Goal: Navigation & Orientation: Find specific page/section

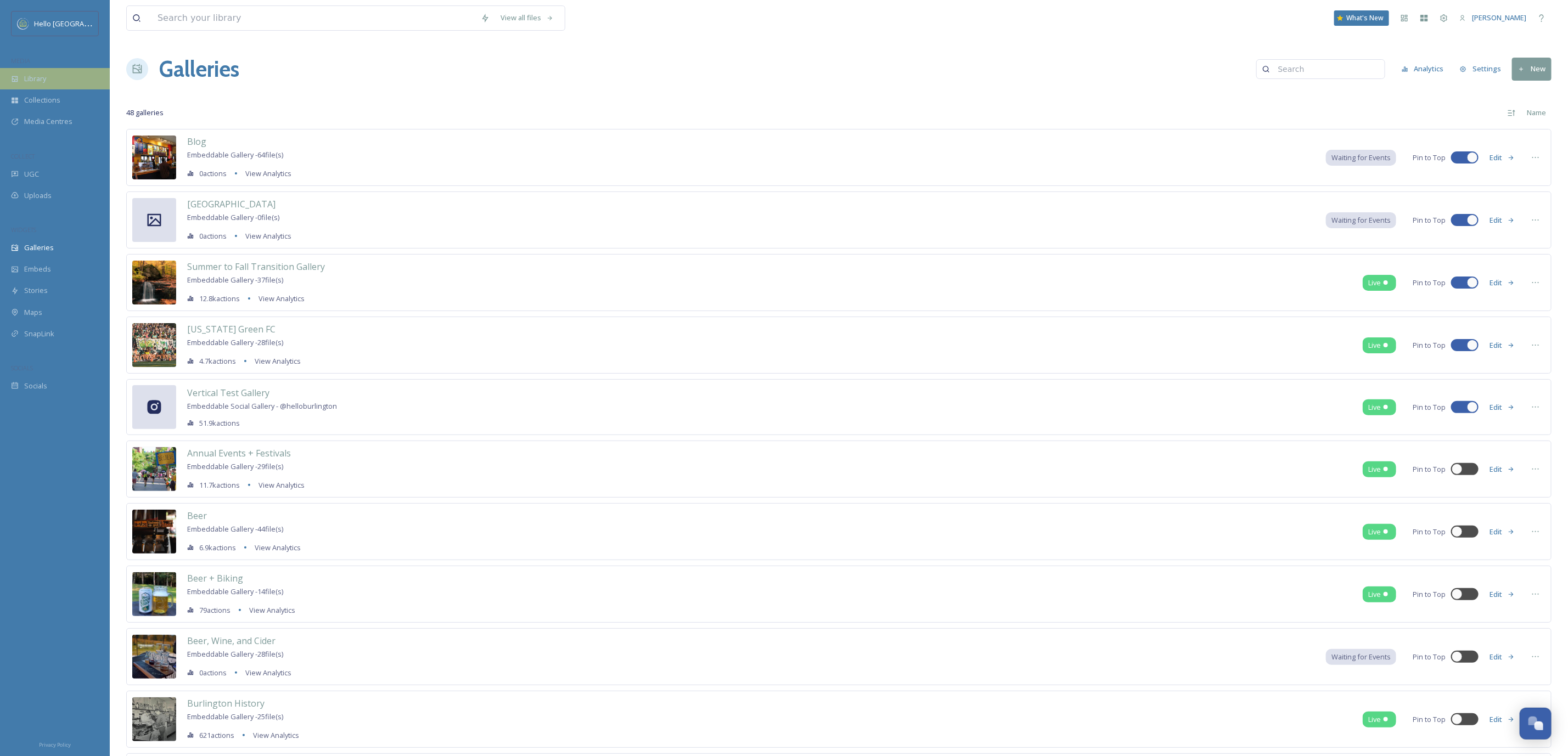
click at [69, 88] on div "Library" at bounding box center [55, 78] width 110 height 21
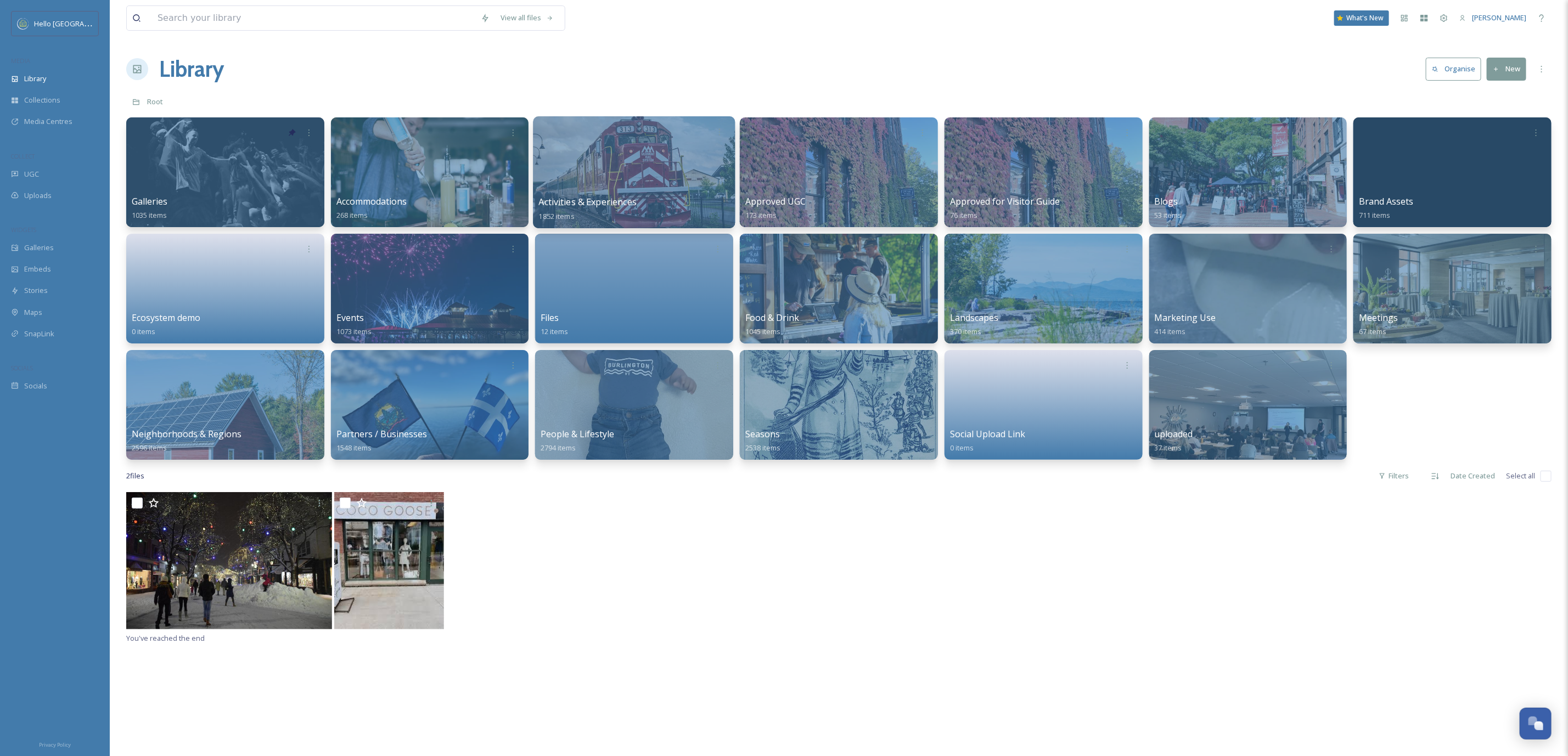
click at [650, 147] on div at bounding box center [634, 173] width 202 height 112
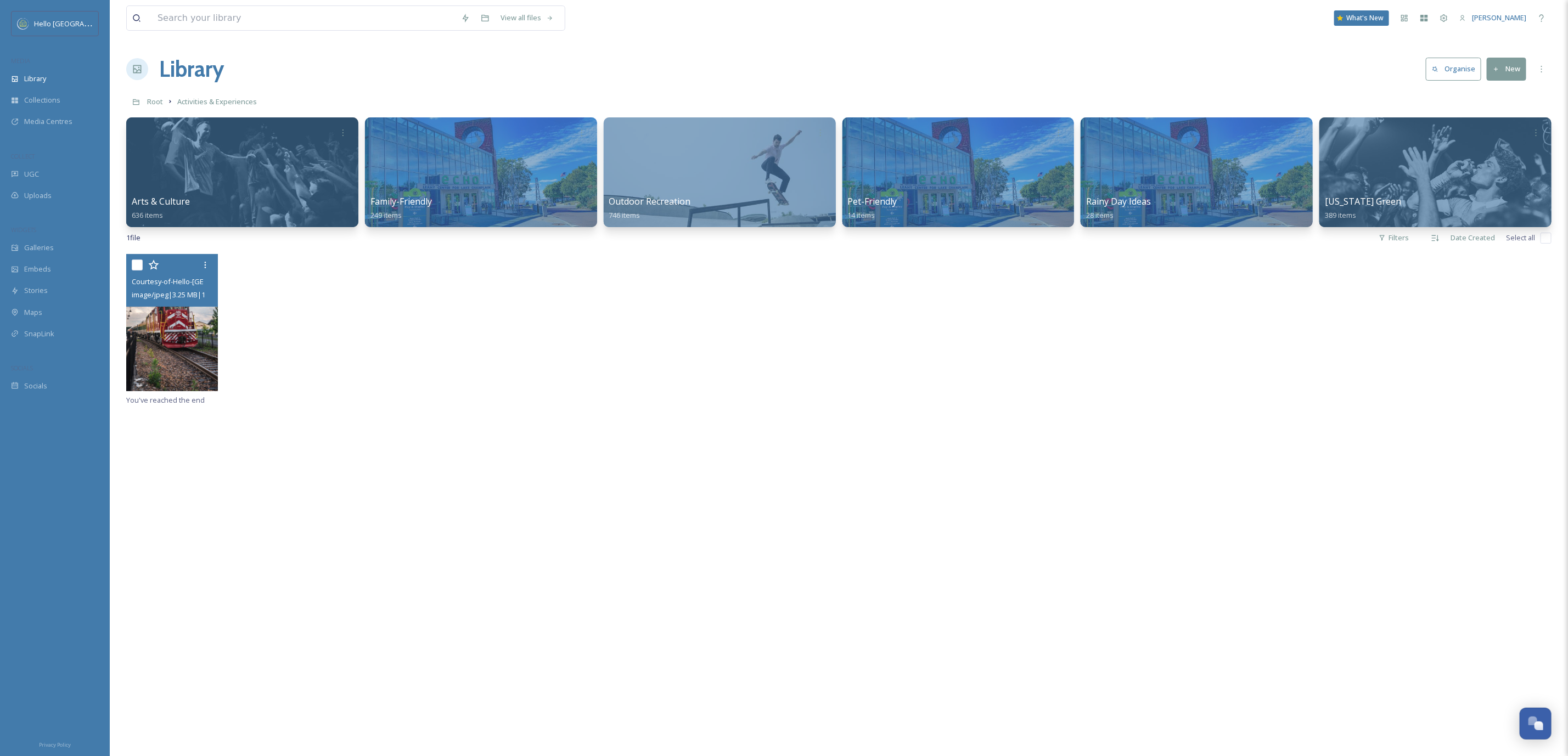
click at [185, 364] on img at bounding box center [172, 322] width 91 height 137
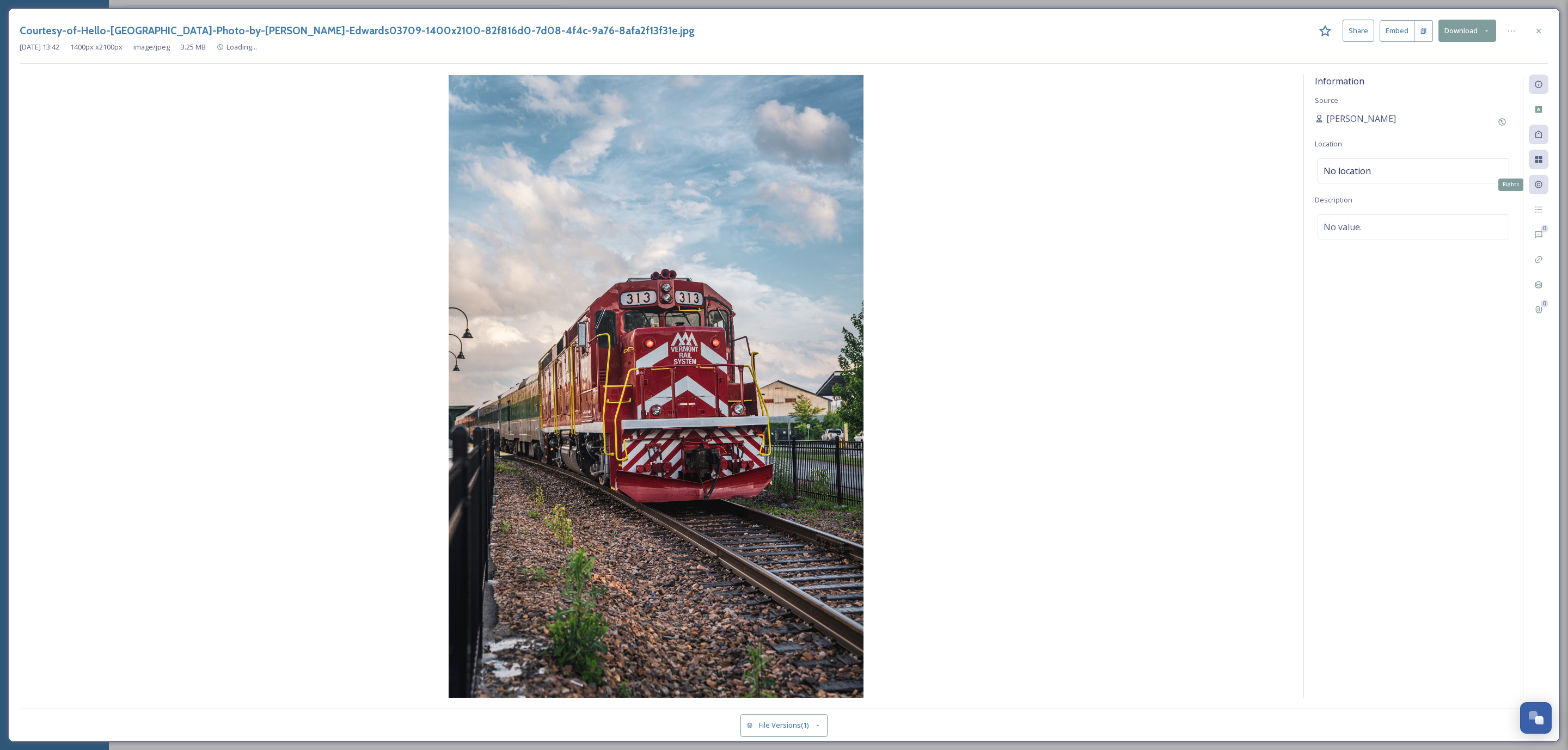
click at [1534, 191] on div "Rights" at bounding box center [1538, 184] width 19 height 19
click at [1393, 226] on div "No rights" at bounding box center [1413, 229] width 191 height 25
click at [1393, 226] on input at bounding box center [1380, 232] width 120 height 24
click at [1388, 293] on div "No value." at bounding box center [1413, 284] width 191 height 25
click at [1388, 293] on textarea at bounding box center [1413, 312] width 197 height 91
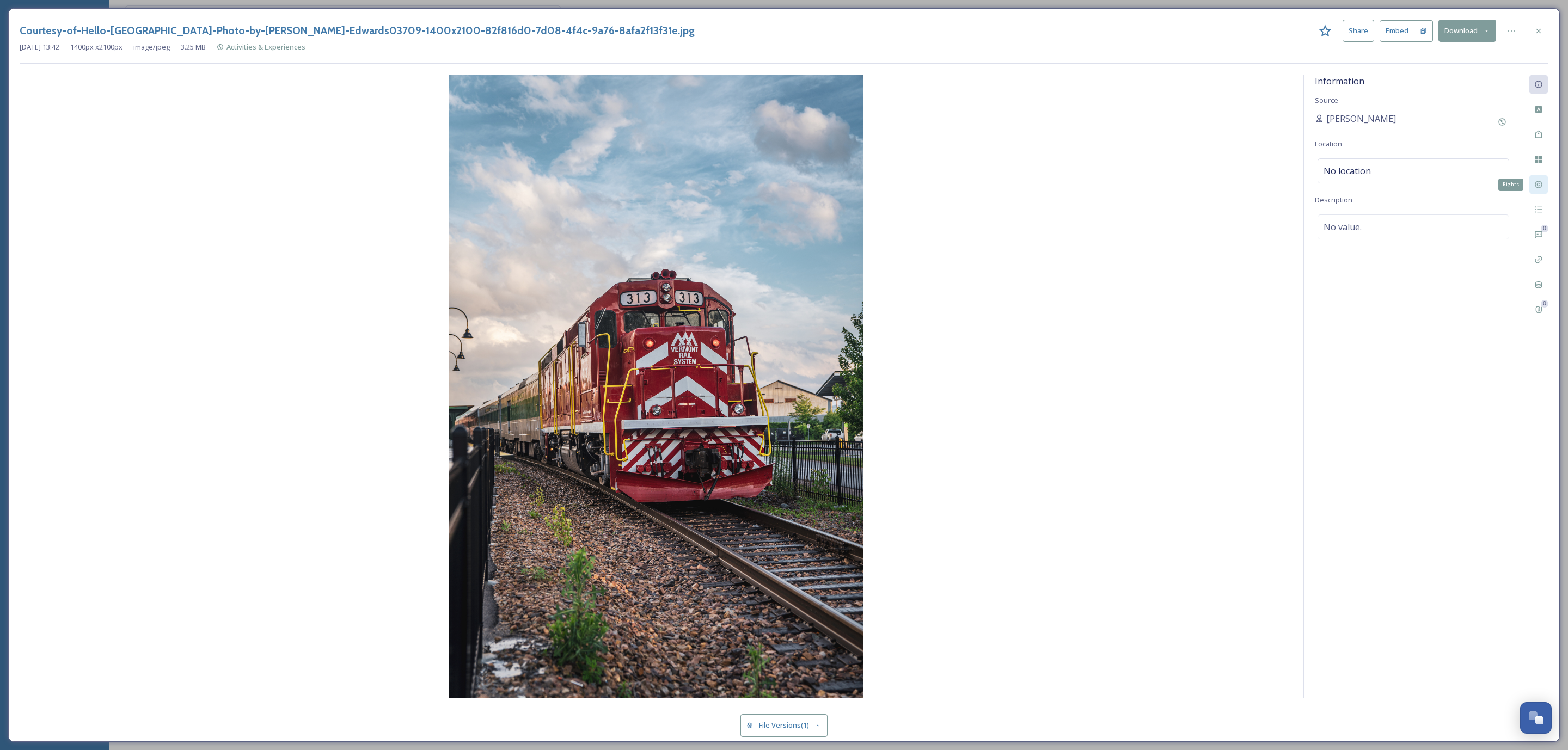
click at [1529, 185] on div "Rights" at bounding box center [1538, 184] width 19 height 19
click at [1533, 35] on div at bounding box center [1538, 30] width 19 height 19
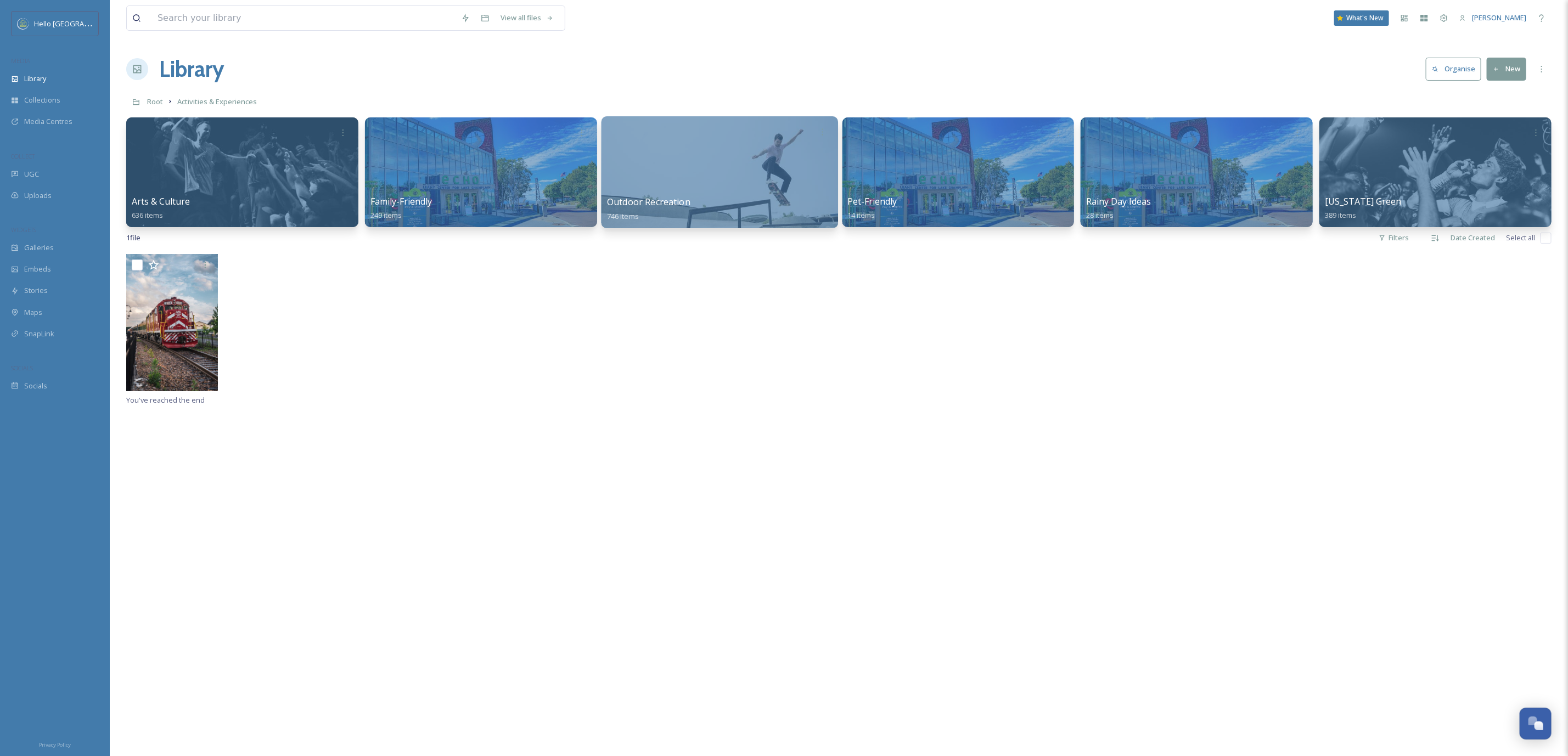
click at [756, 193] on div at bounding box center [720, 173] width 237 height 112
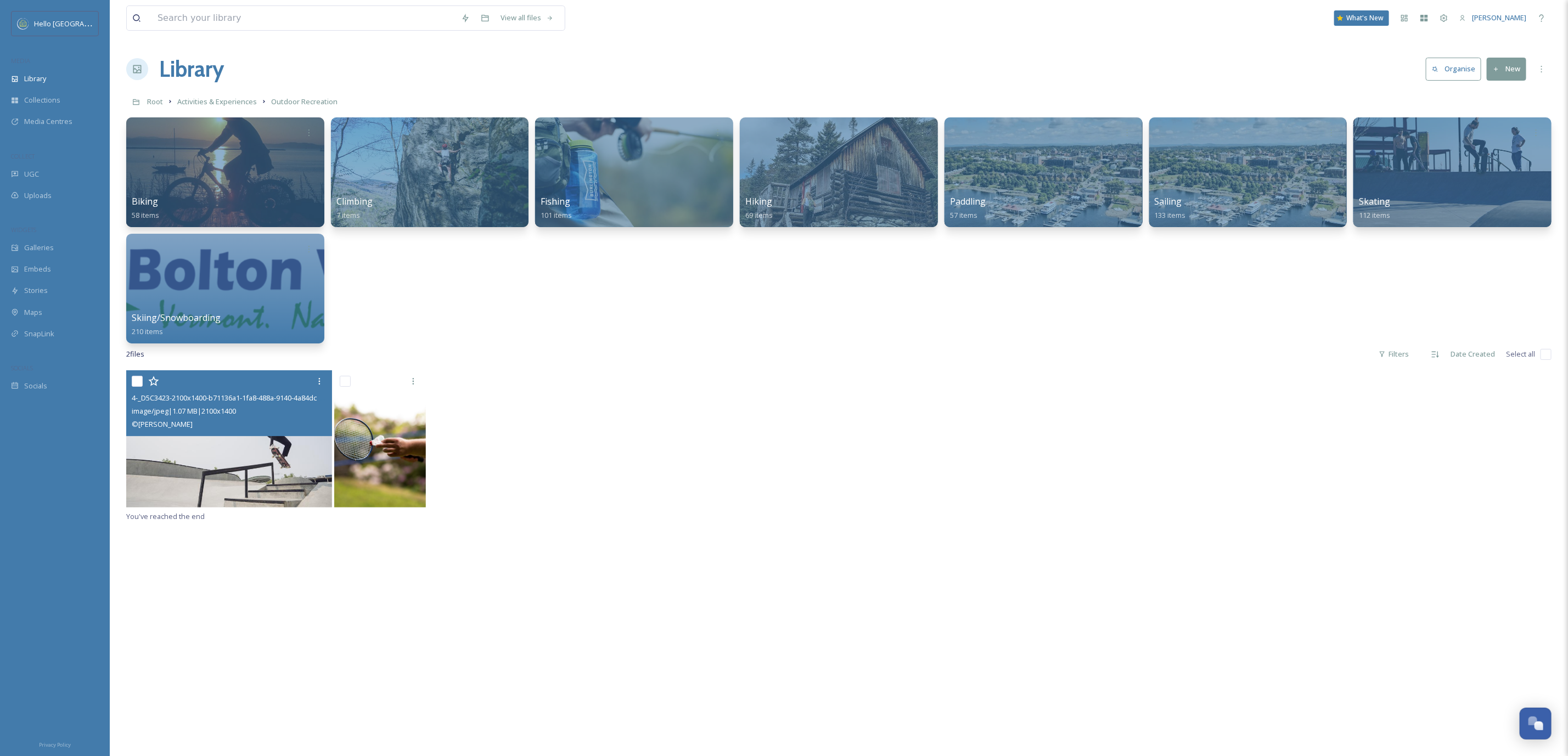
click at [243, 482] on img at bounding box center [228, 439] width 206 height 137
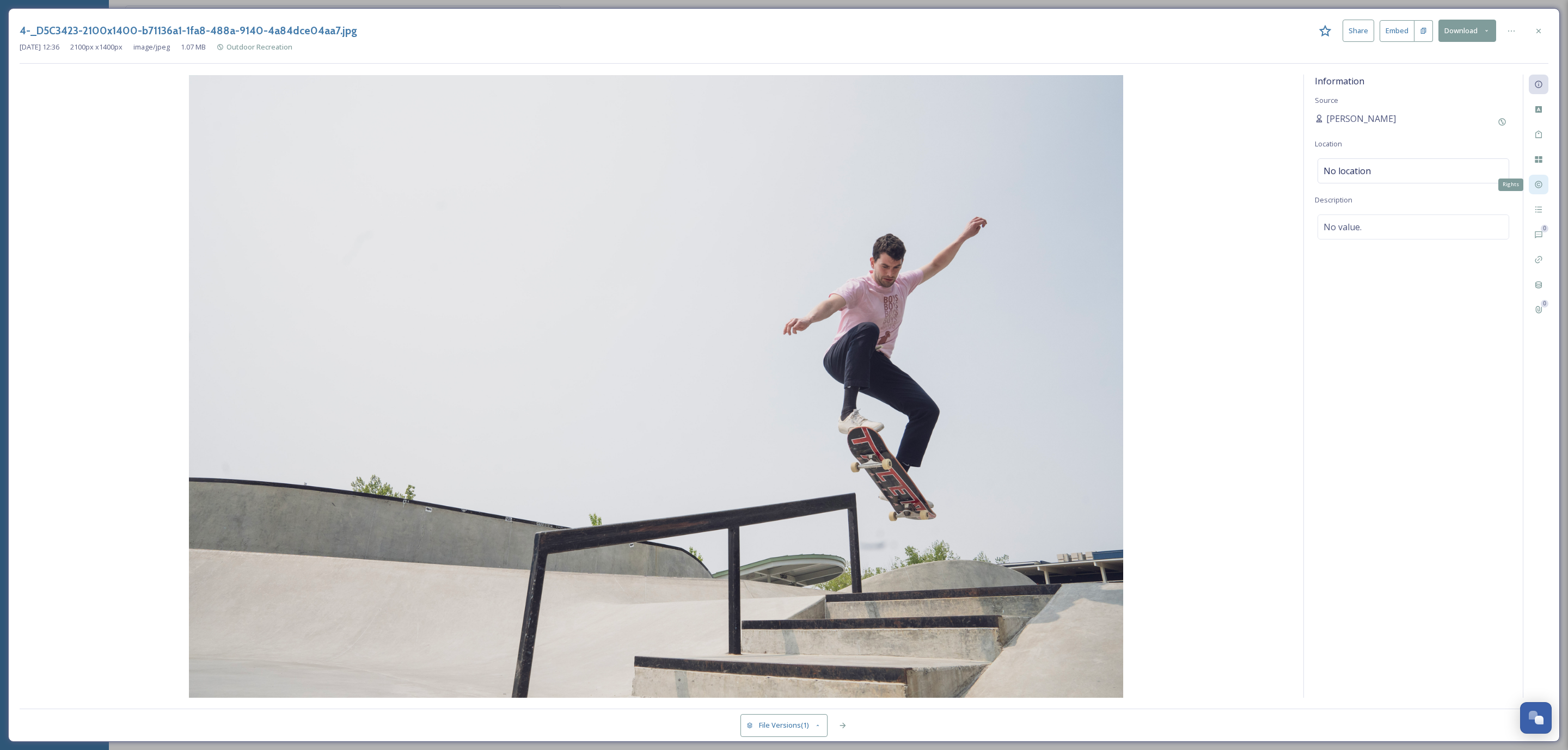
click at [1537, 185] on icon at bounding box center [1538, 185] width 7 height 7
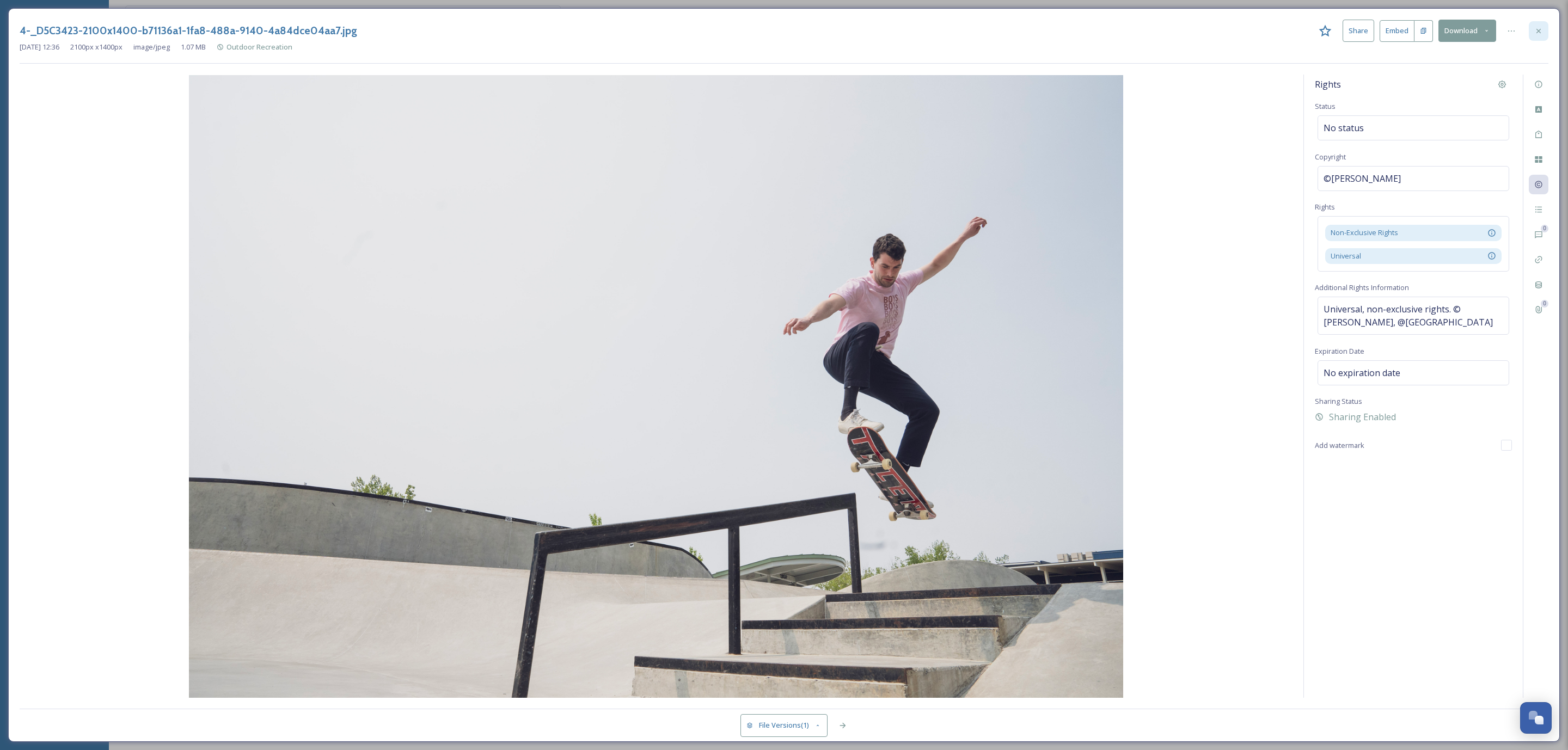
click at [1540, 29] on icon at bounding box center [1538, 30] width 4 height 4
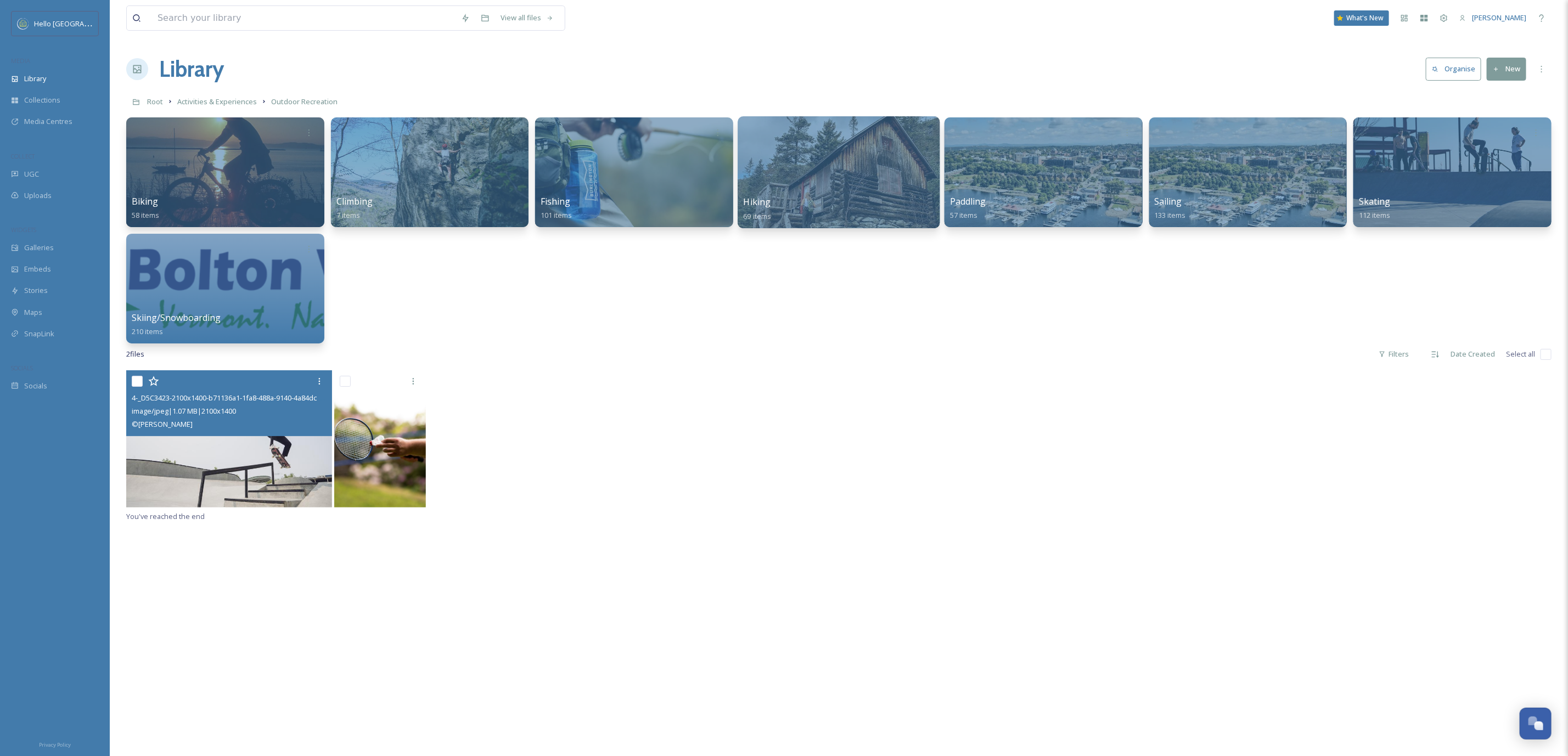
click at [789, 163] on div at bounding box center [839, 173] width 202 height 112
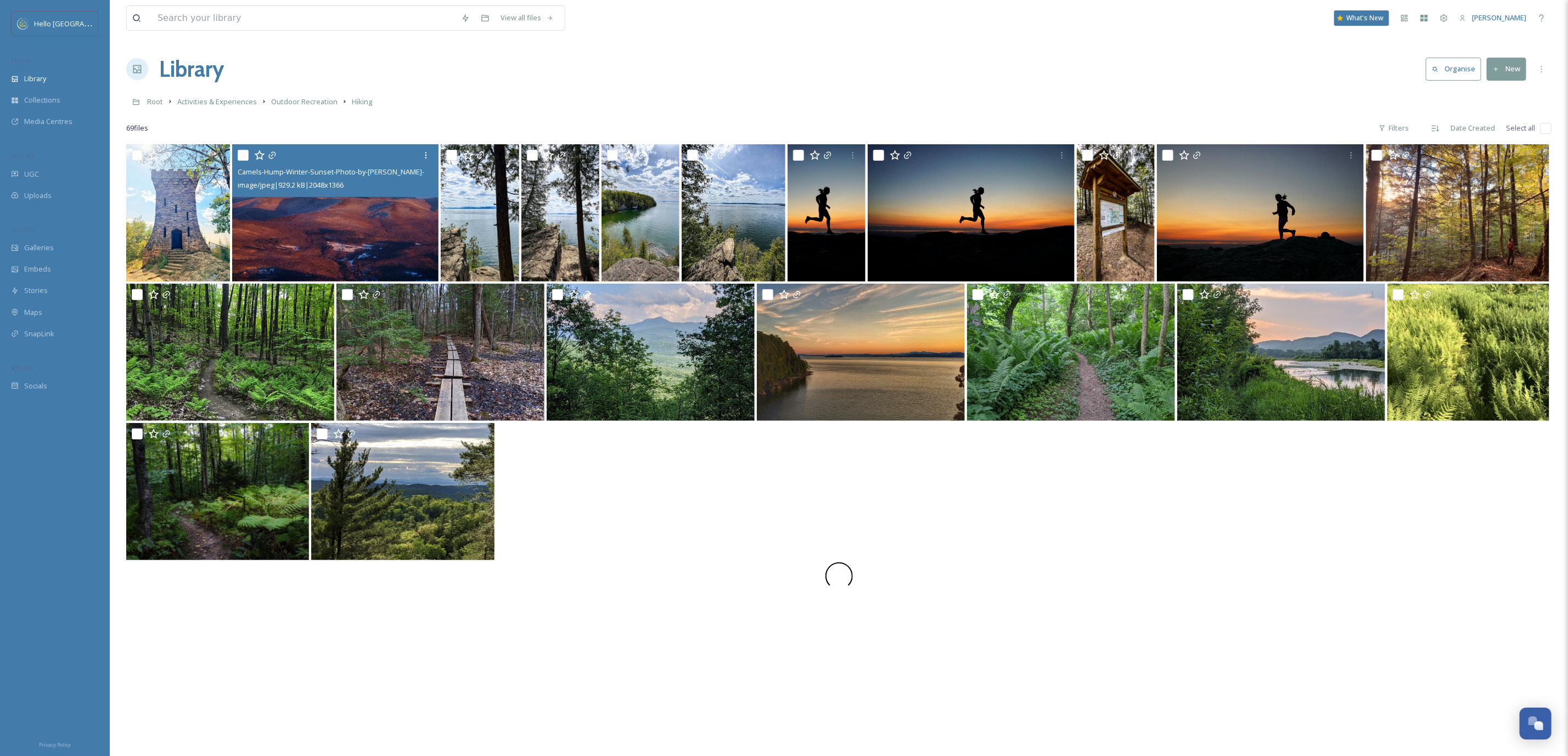
click at [328, 231] on img at bounding box center [336, 213] width 206 height 137
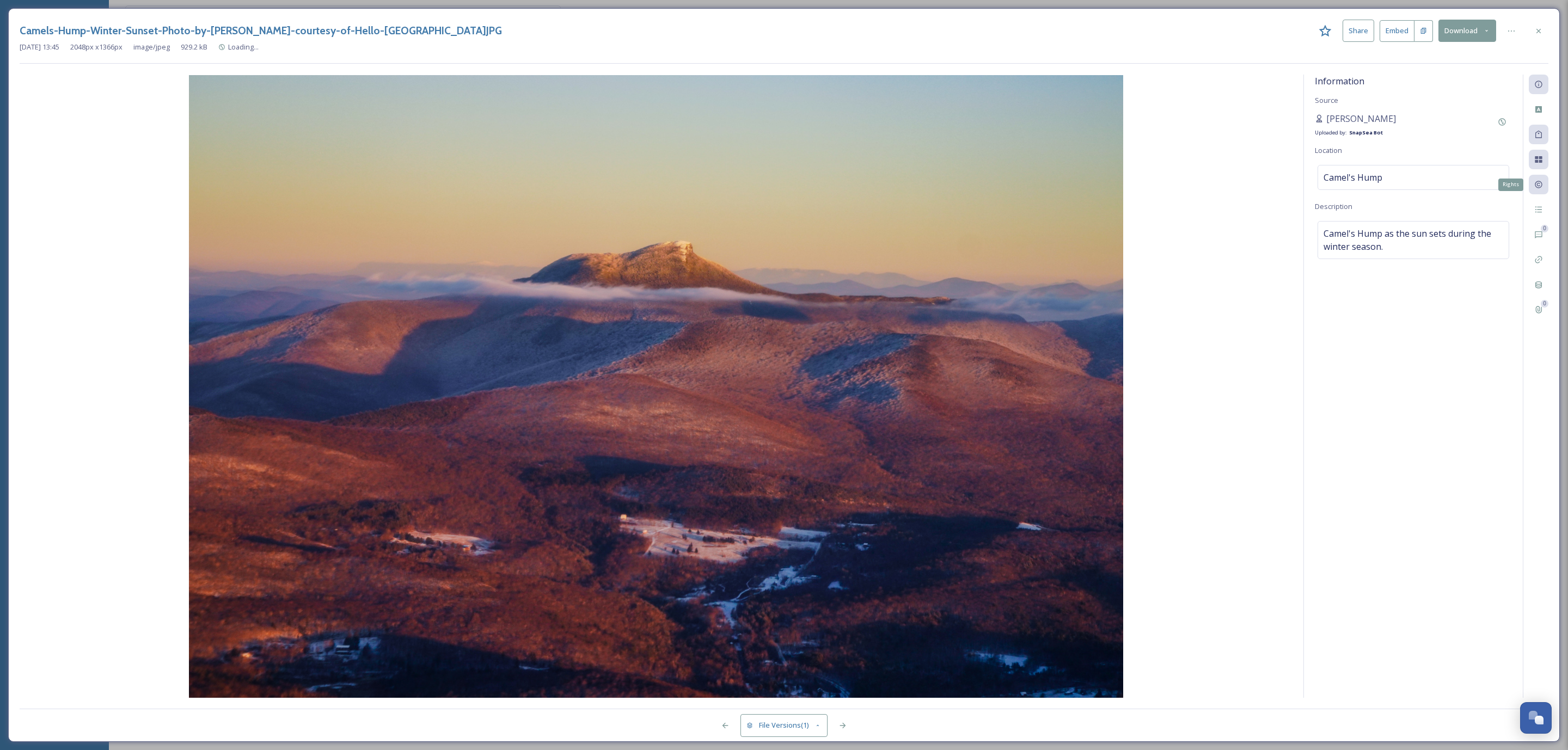
click at [1540, 191] on div "Rights" at bounding box center [1538, 184] width 19 height 19
click at [1528, 179] on div "0 0" at bounding box center [1535, 386] width 26 height 623
click at [1534, 179] on div at bounding box center [1538, 184] width 19 height 19
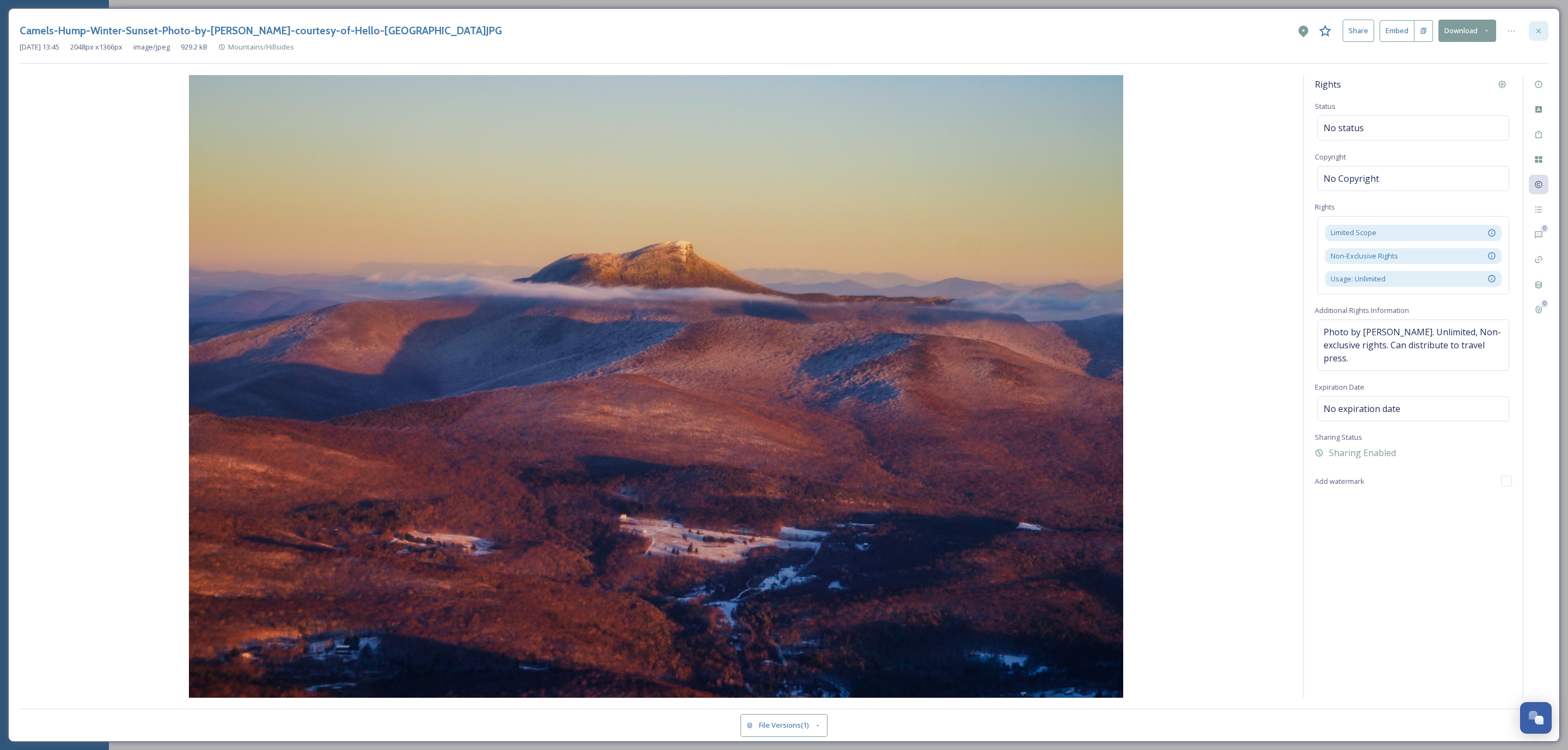
click at [1539, 29] on icon at bounding box center [1539, 31] width 8 height 8
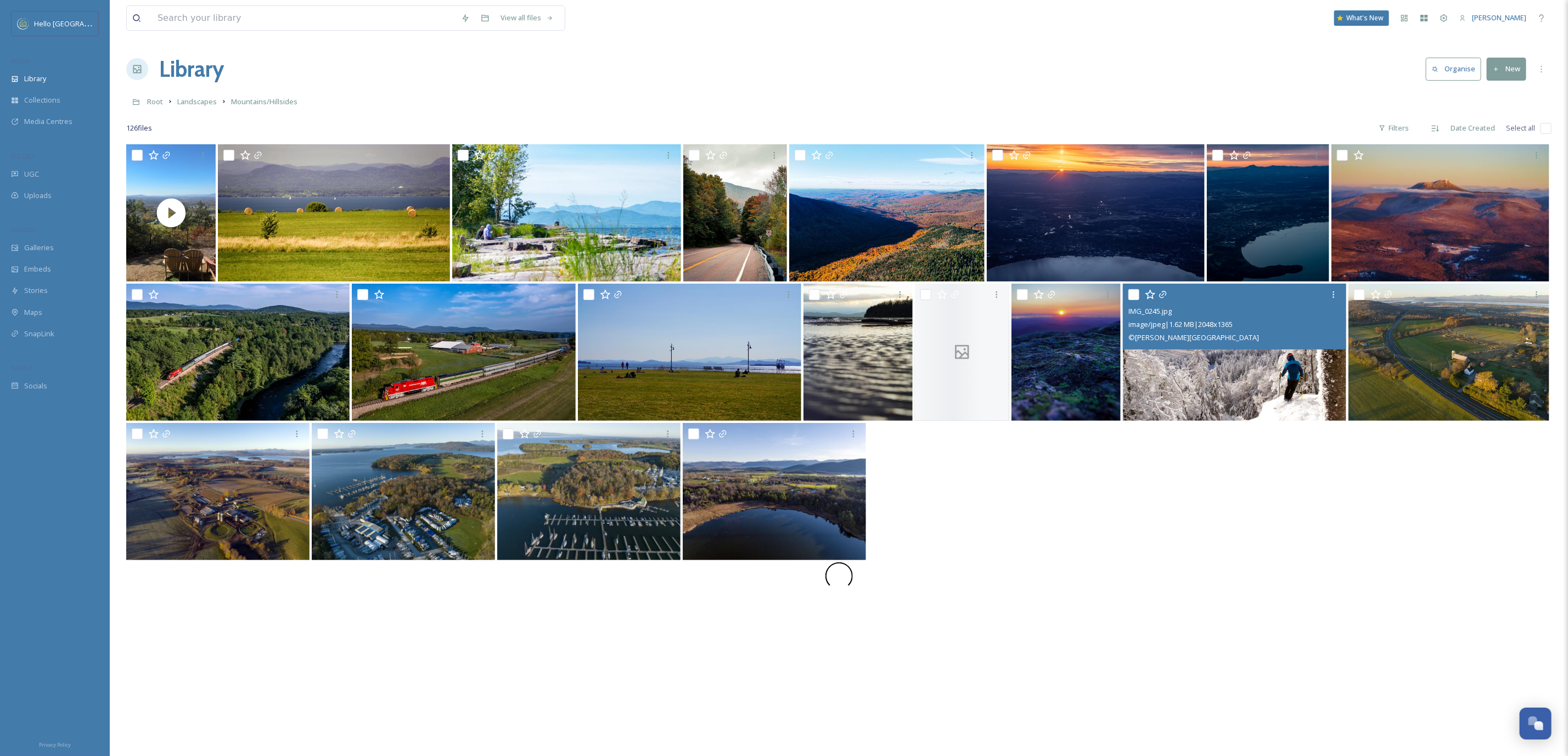
click at [1205, 377] on img at bounding box center [1235, 353] width 223 height 137
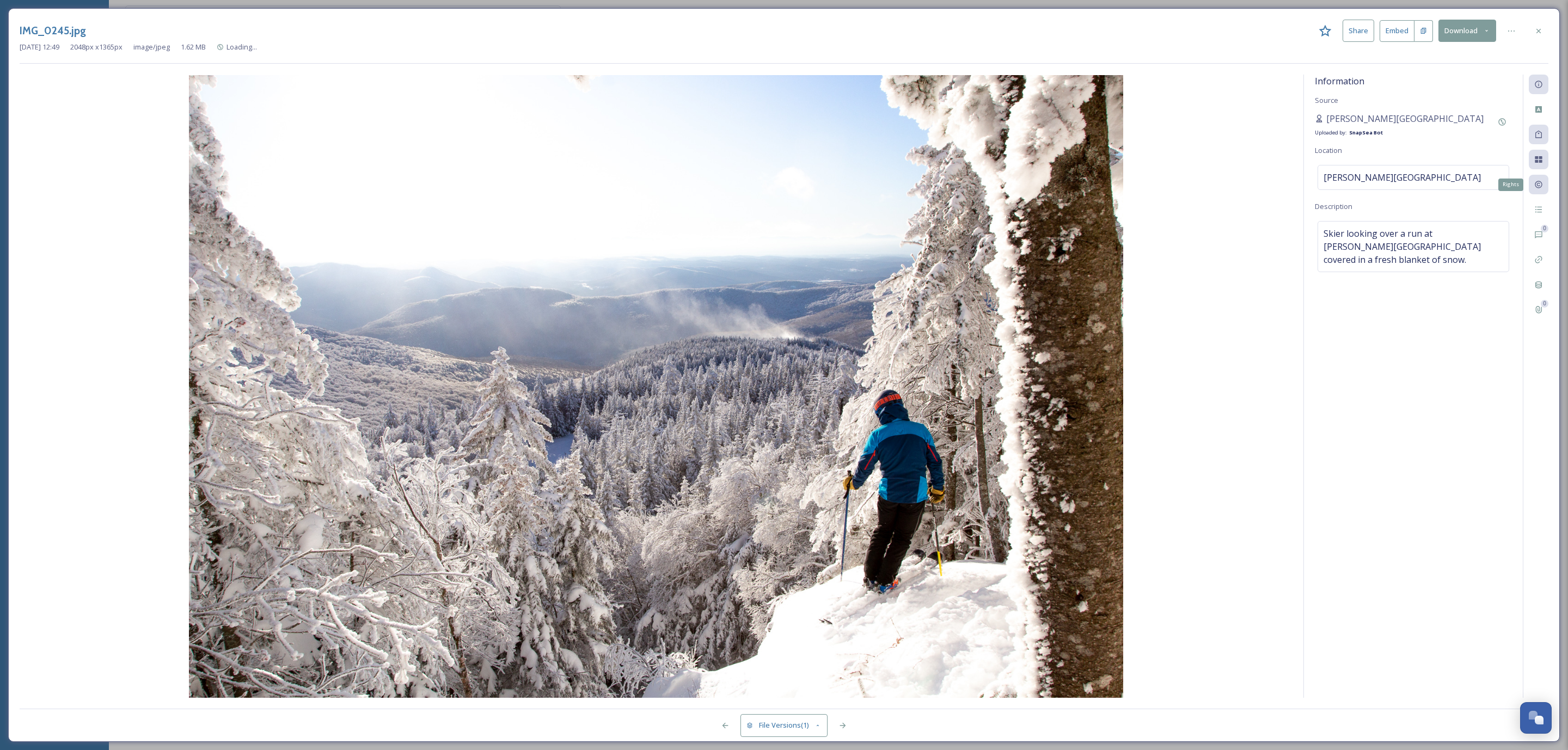
click at [1539, 187] on icon at bounding box center [1538, 185] width 7 height 7
click at [1540, 184] on icon at bounding box center [1539, 185] width 8 height 8
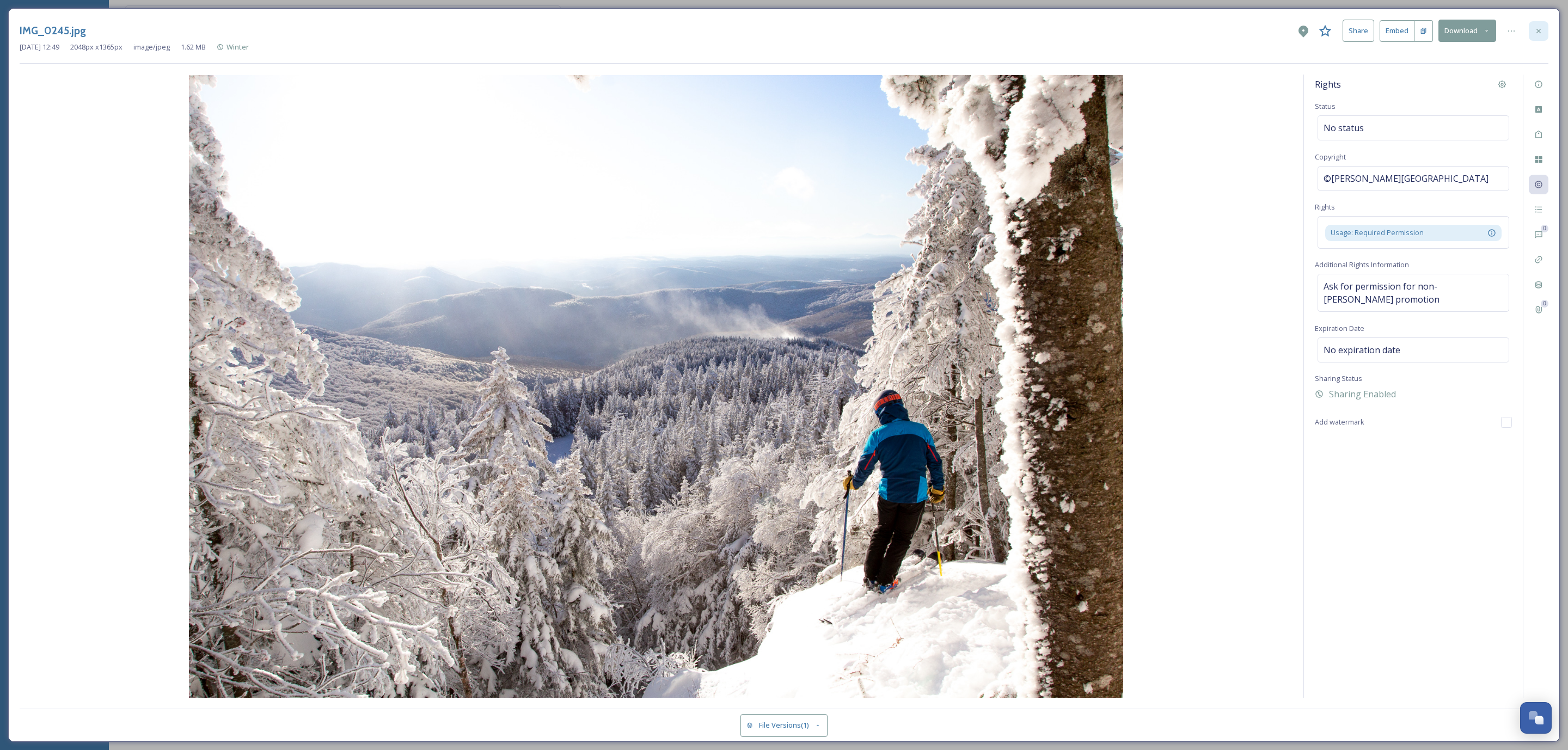
click at [1542, 29] on icon at bounding box center [1539, 31] width 8 height 8
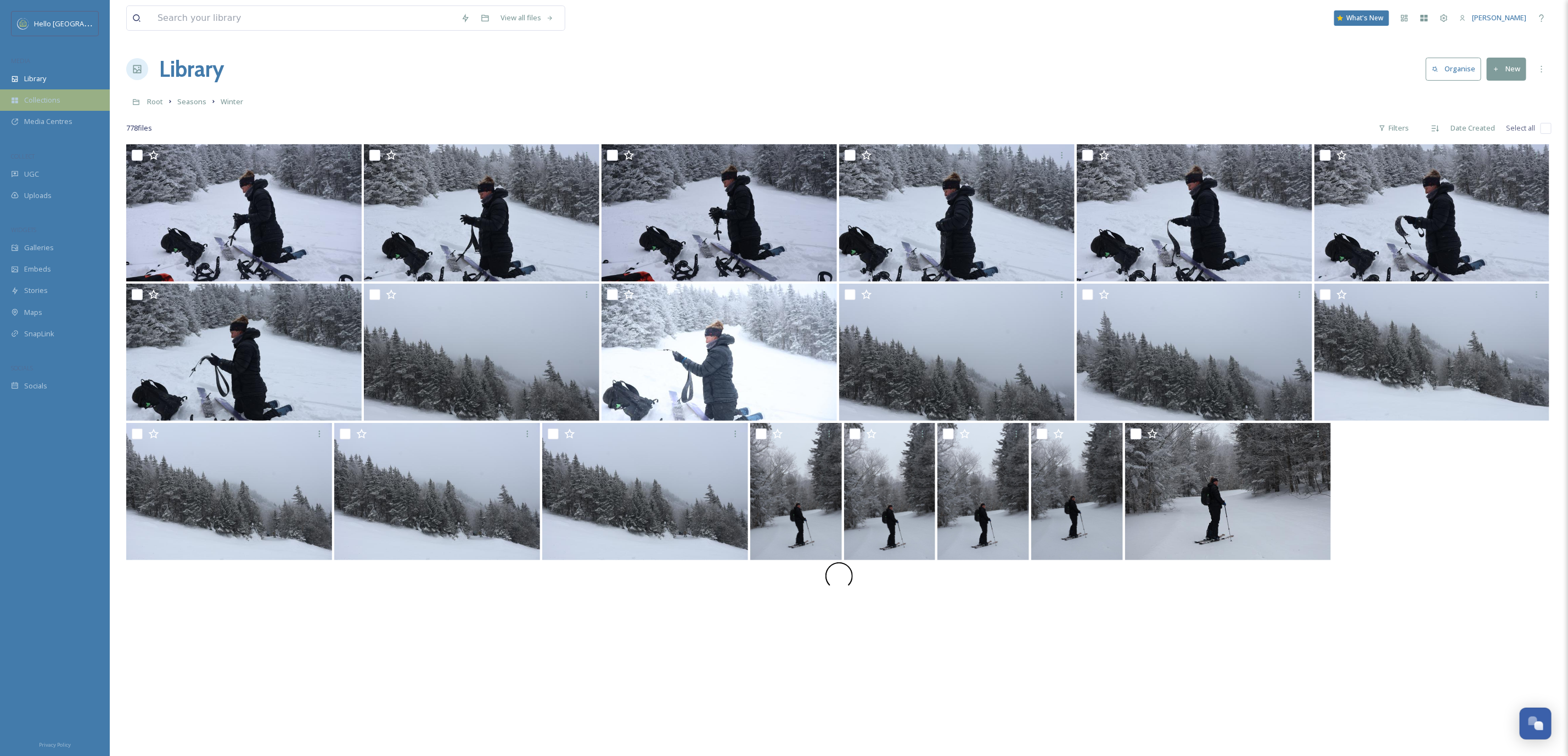
click at [48, 91] on div "Collections" at bounding box center [55, 100] width 110 height 21
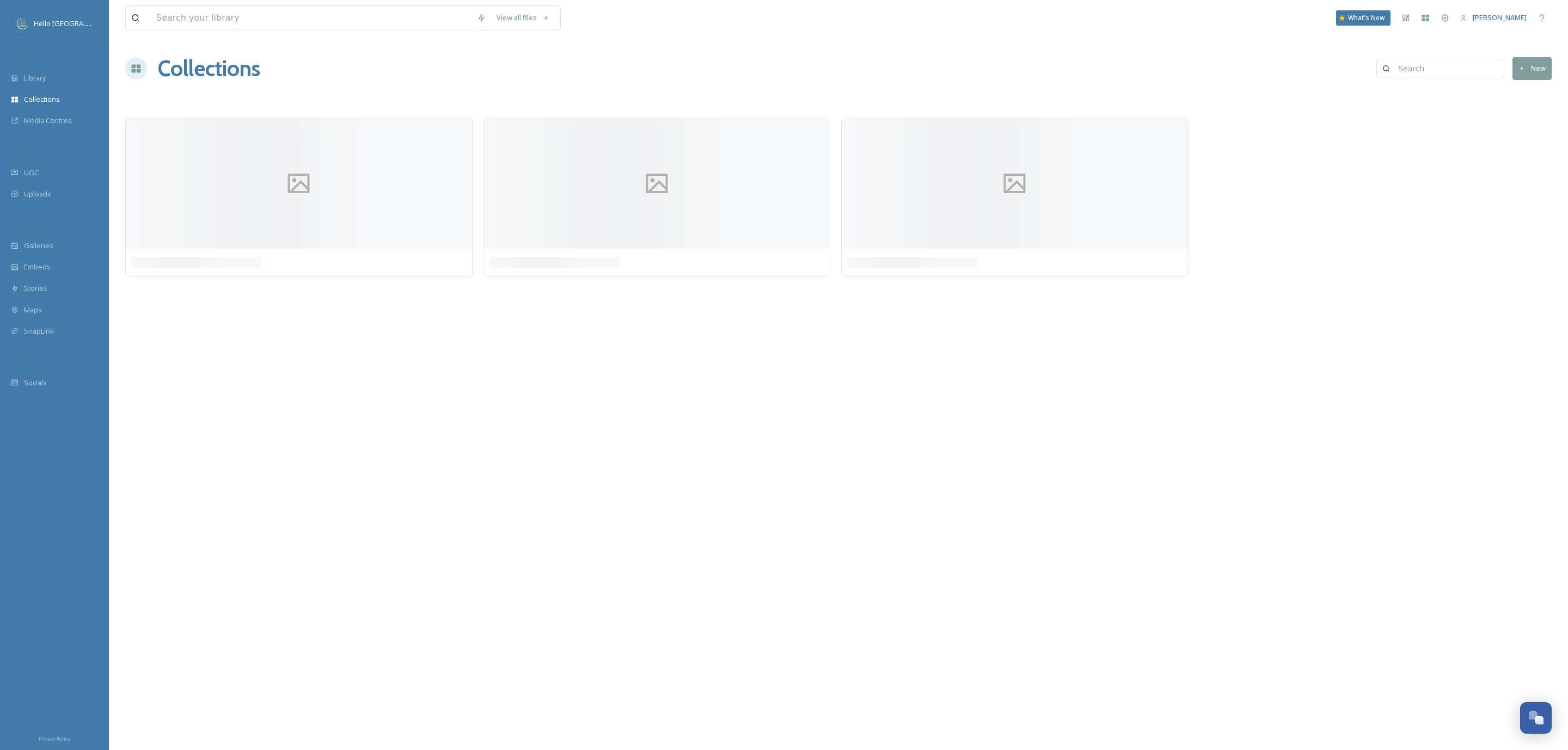
click at [58, 76] on div "Library" at bounding box center [55, 77] width 109 height 21
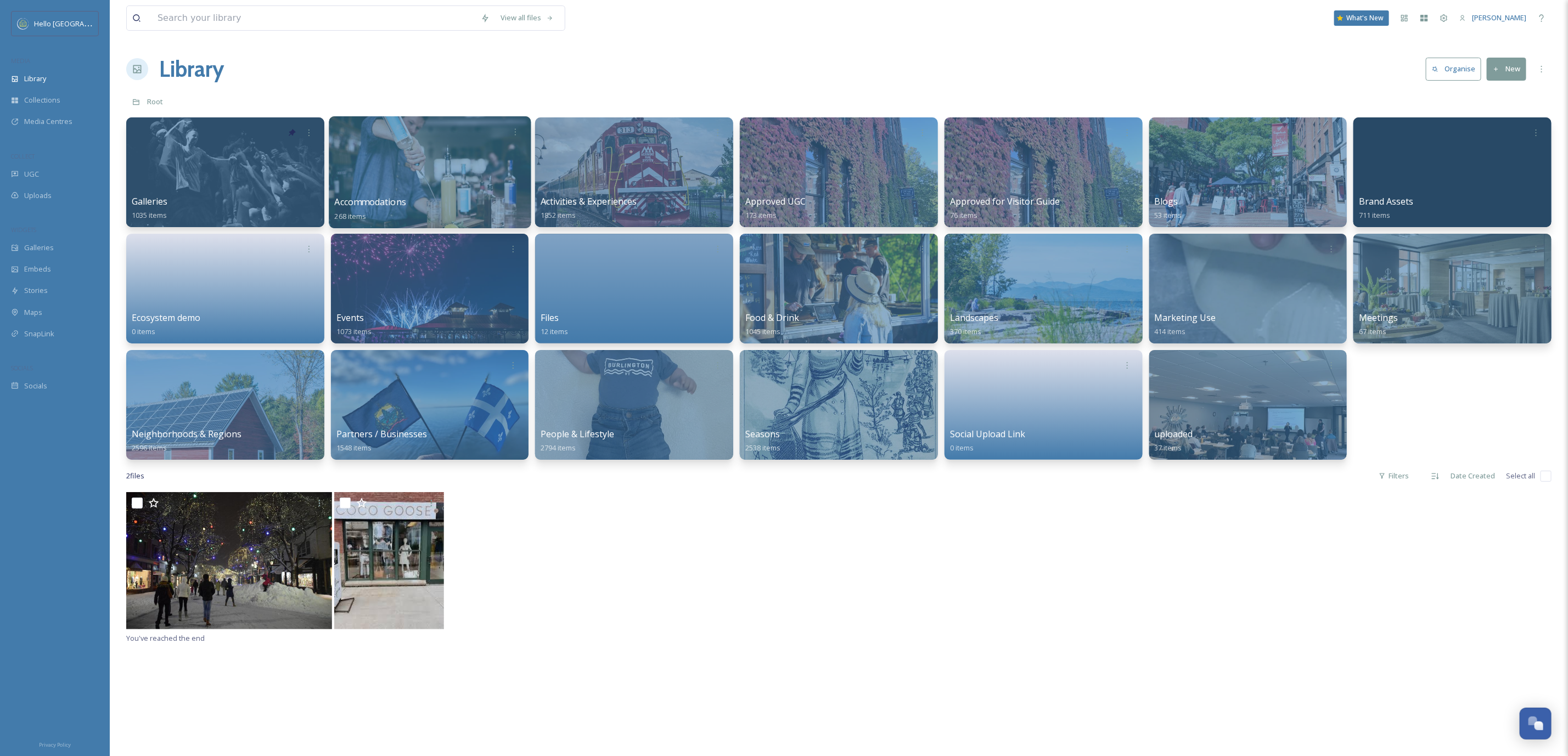
click at [501, 167] on div at bounding box center [430, 173] width 202 height 112
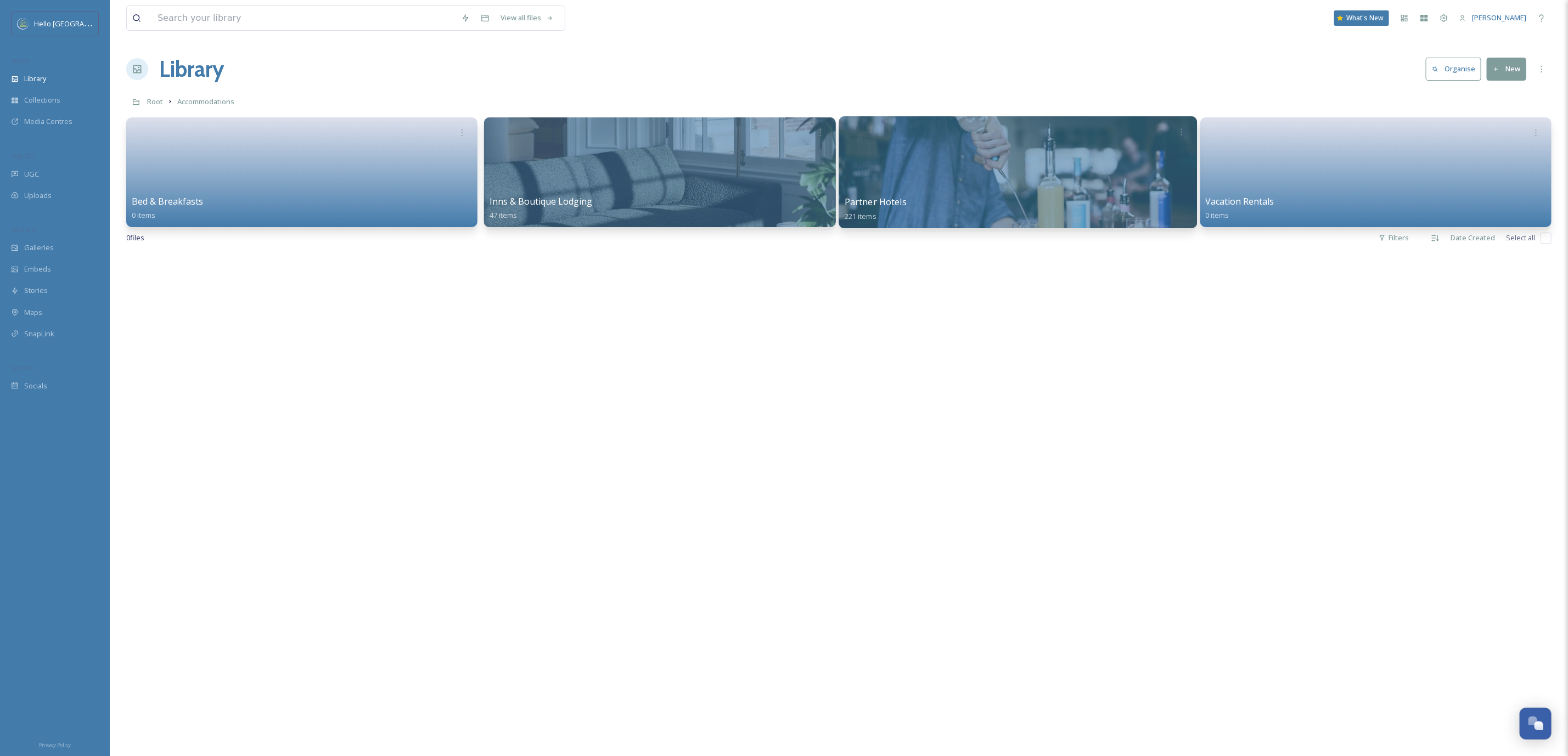
click at [988, 173] on div at bounding box center [1018, 173] width 359 height 112
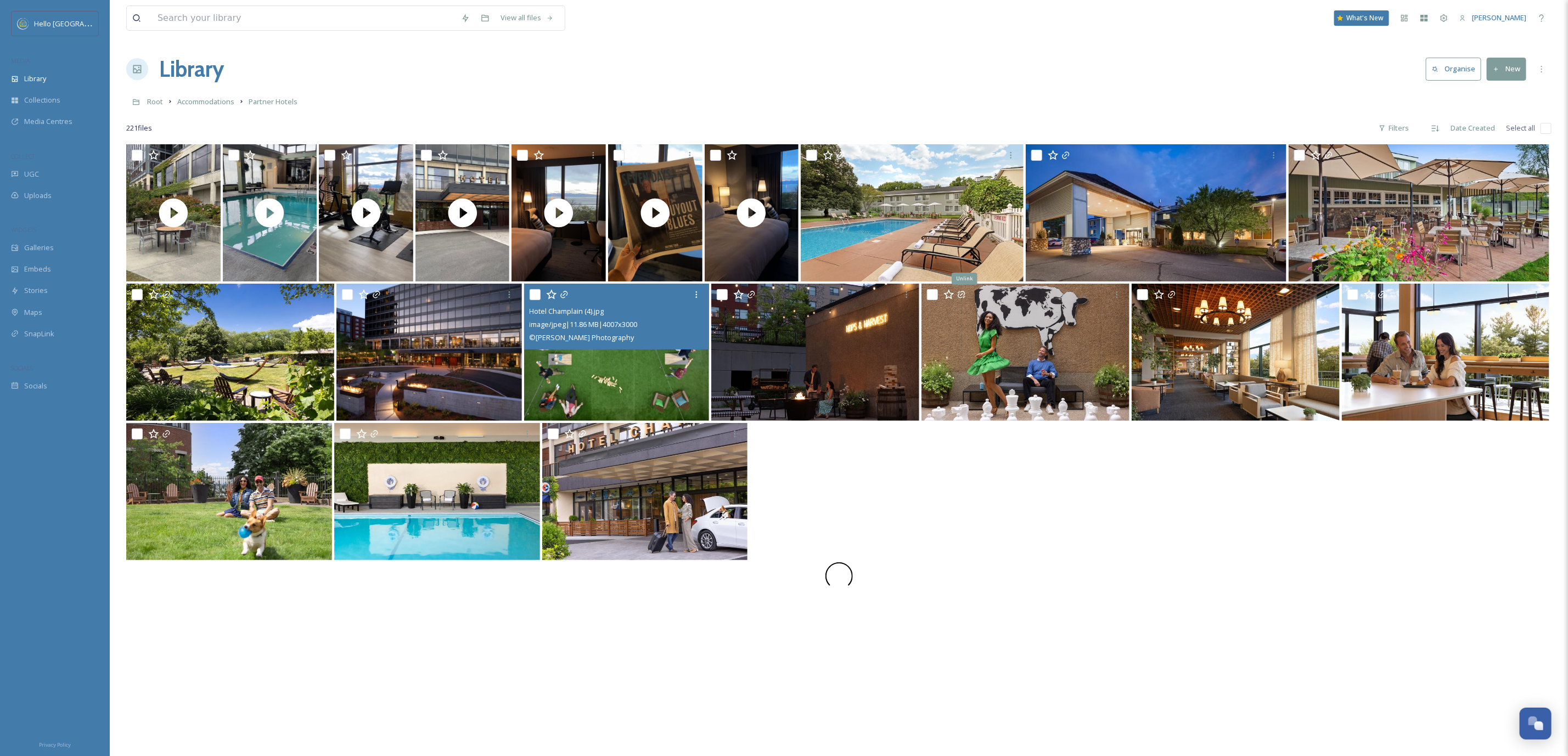
click at [659, 331] on div "© Sam Todd Dyess Photography" at bounding box center [618, 337] width 178 height 14
click at [664, 366] on img at bounding box center [617, 353] width 185 height 137
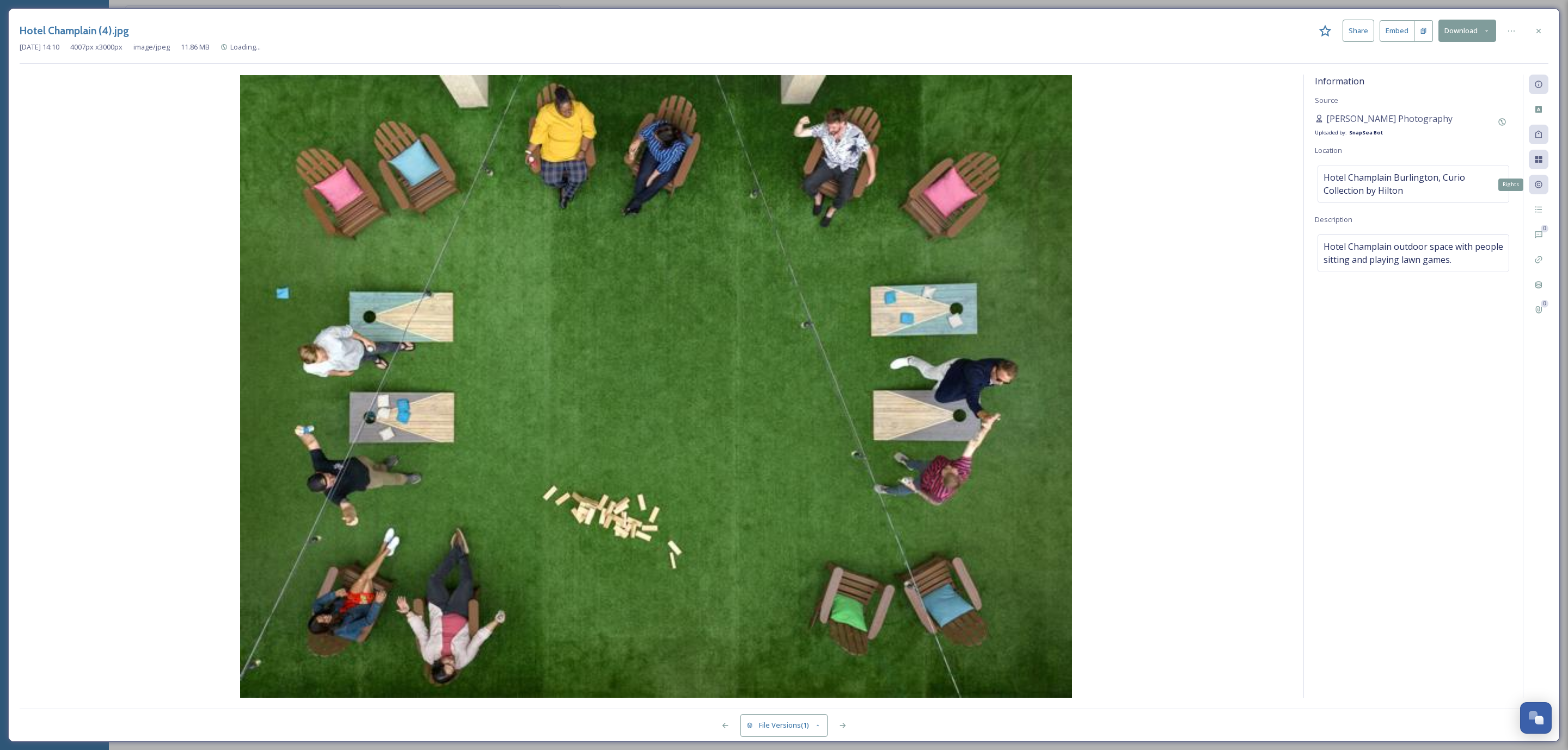
click at [1545, 182] on div "Rights" at bounding box center [1538, 184] width 19 height 19
click at [1537, 183] on icon at bounding box center [1538, 185] width 7 height 7
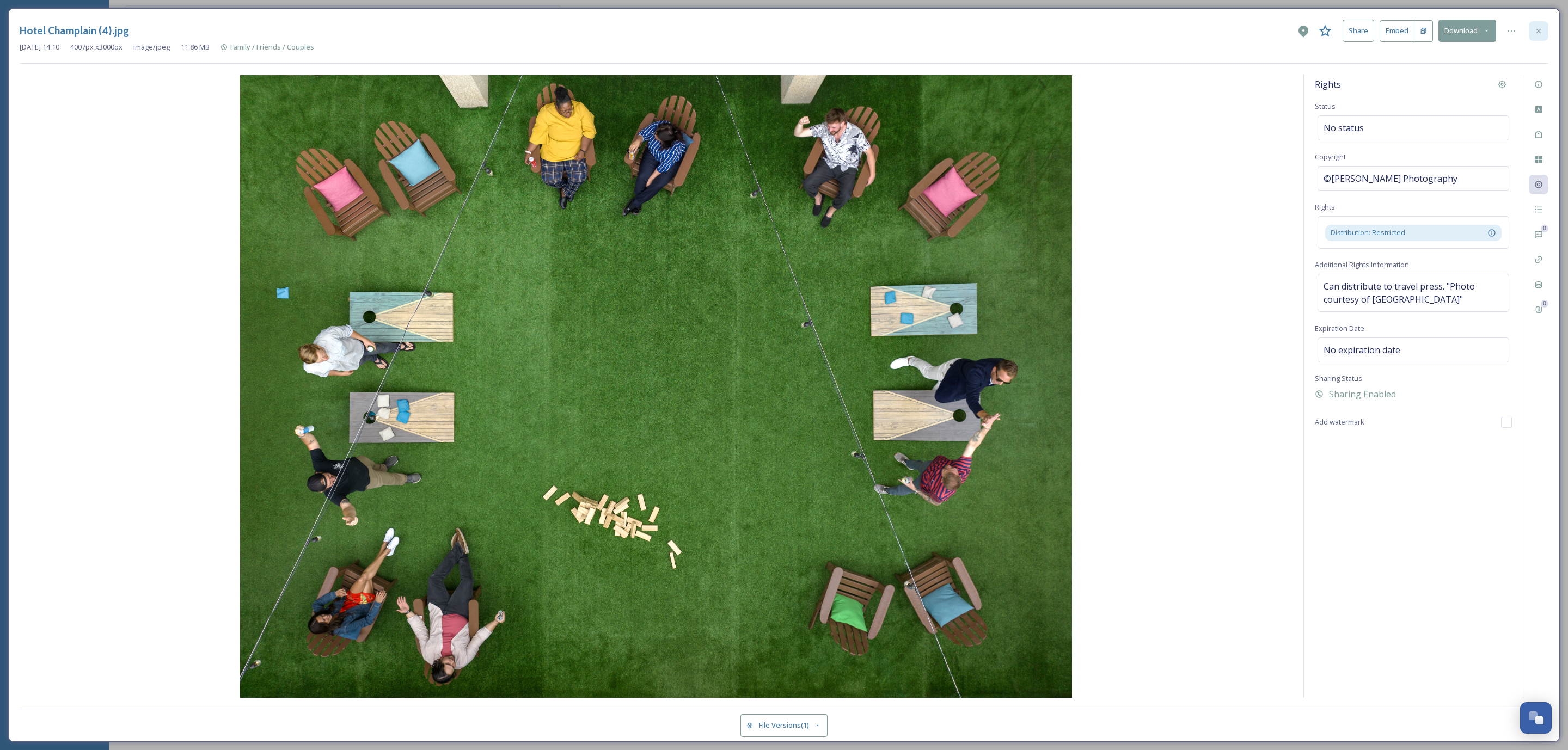
click at [1534, 31] on icon at bounding box center [1539, 31] width 8 height 8
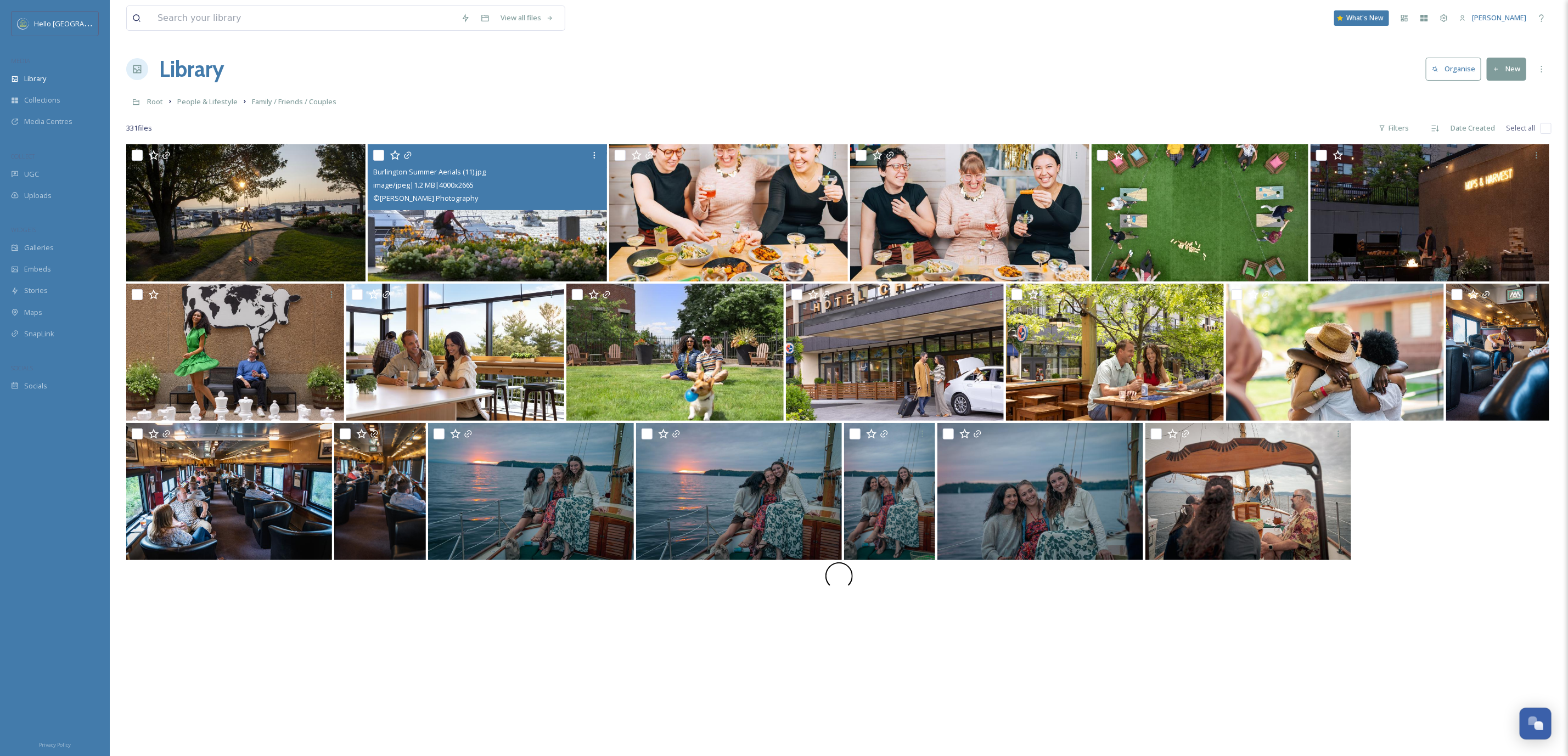
click at [445, 231] on img at bounding box center [487, 213] width 239 height 137
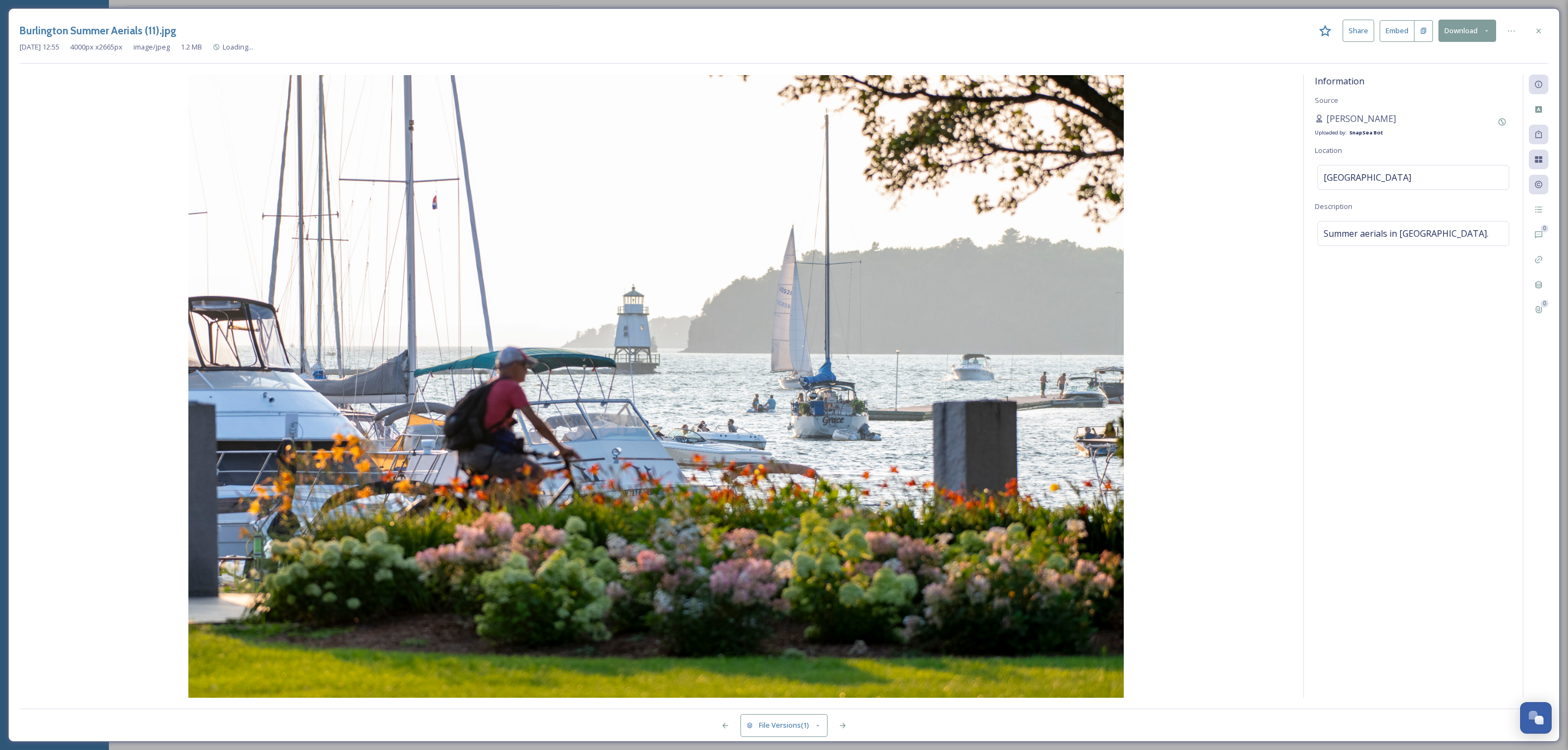
click at [1541, 191] on div at bounding box center [1538, 184] width 19 height 19
click at [1536, 185] on icon at bounding box center [1539, 185] width 8 height 8
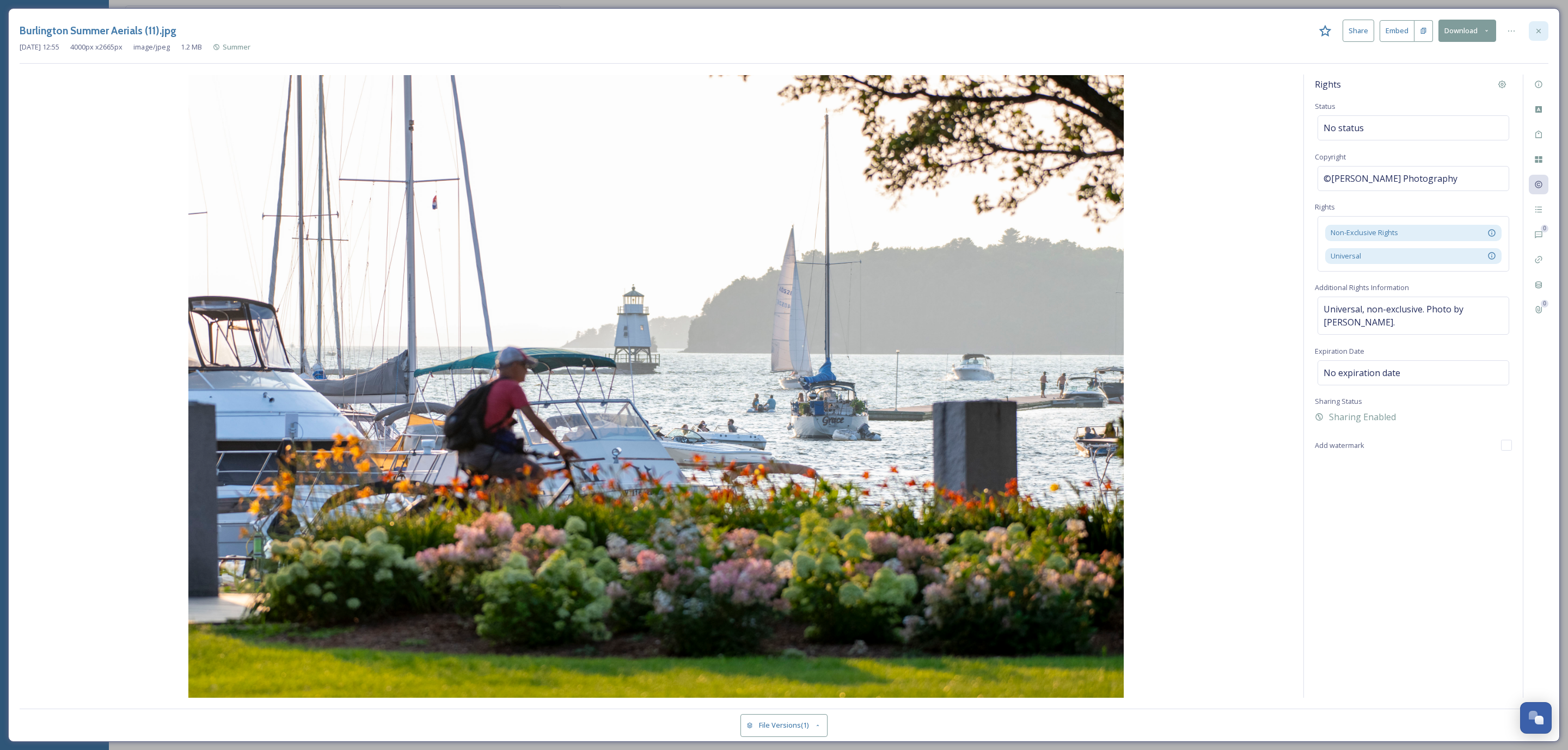
click at [1542, 41] on div at bounding box center [1538, 30] width 19 height 19
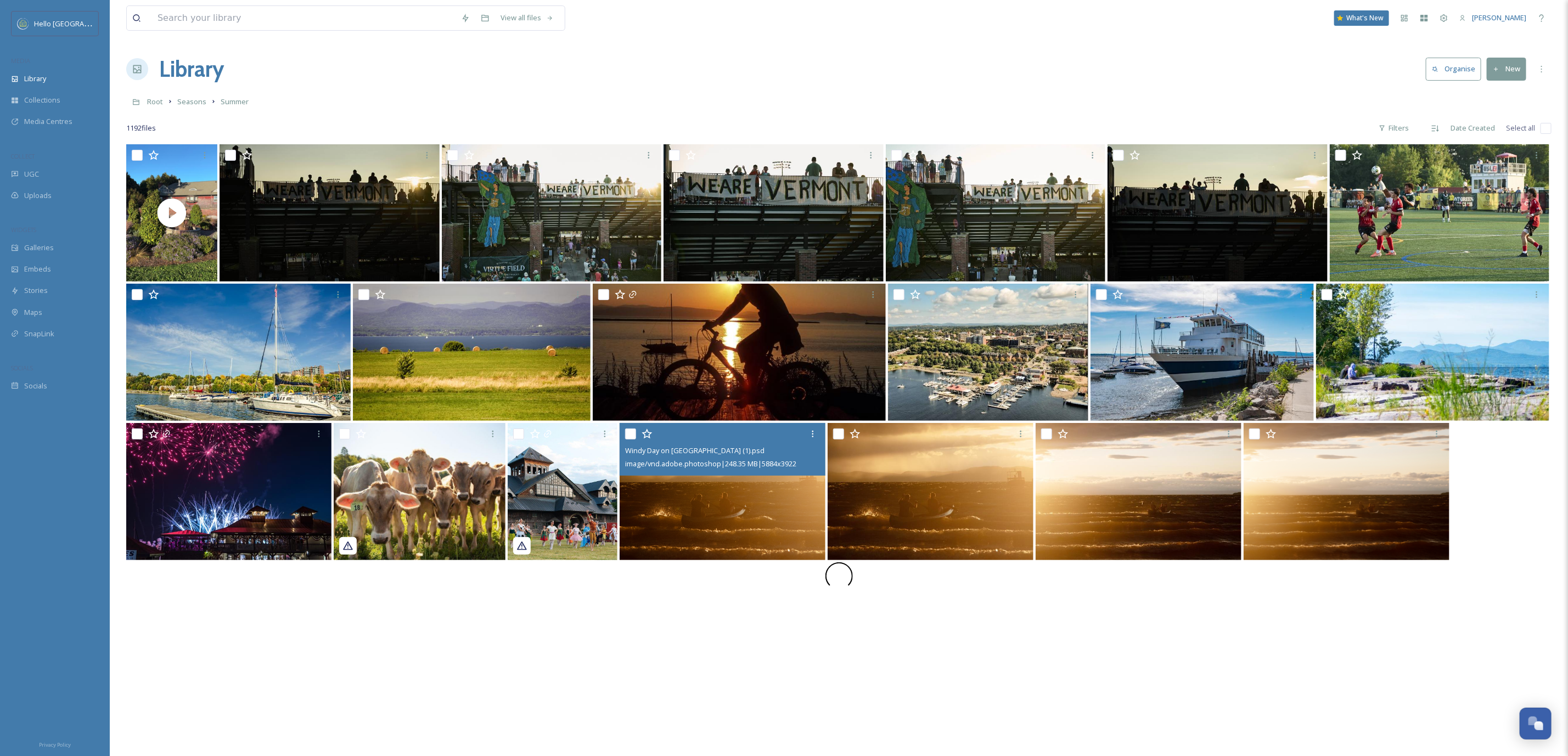
click at [819, 509] on img at bounding box center [722, 491] width 206 height 137
